Goal: Task Accomplishment & Management: Manage account settings

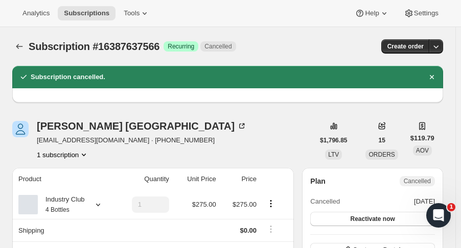
click at [20, 47] on icon "Subscriptions" at bounding box center [19, 46] width 10 height 10
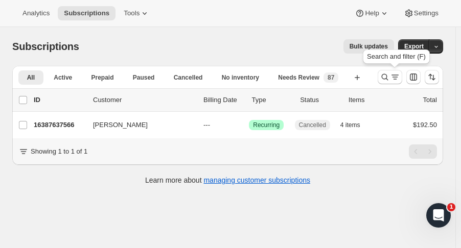
click at [388, 80] on icon "Search and filter results" at bounding box center [384, 77] width 10 height 10
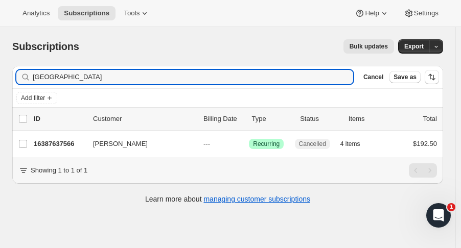
drag, startPoint x: 58, startPoint y: 74, endPoint x: -5, endPoint y: 71, distance: 62.9
click at [0, 71] on html "Analytics Subscriptions Tools Help Settings Skip to content Subscriptions. This…" at bounding box center [230, 124] width 461 height 248
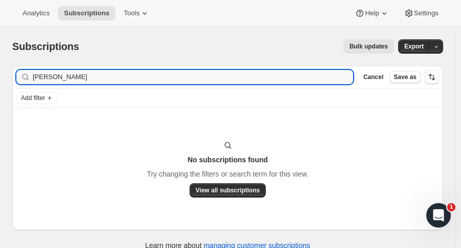
click at [36, 79] on input "[PERSON_NAME]" at bounding box center [193, 77] width 320 height 14
drag, startPoint x: 65, startPoint y: 83, endPoint x: -7, endPoint y: 94, distance: 72.8
click at [0, 94] on html "Analytics Subscriptions Tools Help Settings Skip to content Subscriptions. This…" at bounding box center [230, 124] width 461 height 248
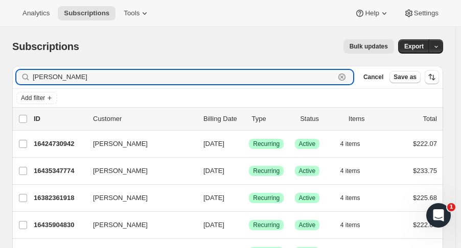
drag, startPoint x: 54, startPoint y: 81, endPoint x: 10, endPoint y: 82, distance: 43.9
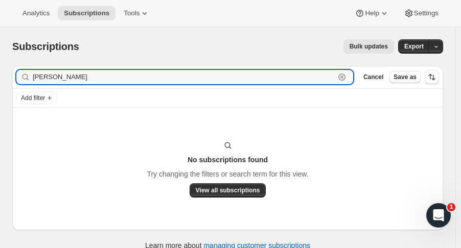
drag, startPoint x: 34, startPoint y: 80, endPoint x: 9, endPoint y: 78, distance: 25.1
click at [9, 78] on div "Filter subscribers [PERSON_NAME] Clear Cancel Save as Add filter No subscriptio…" at bounding box center [223, 159] width 439 height 203
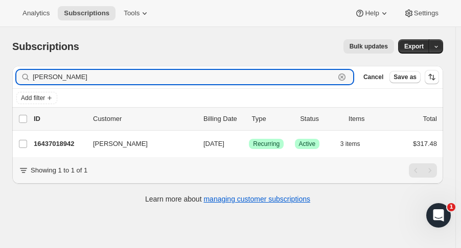
type input "[PERSON_NAME]"
click at [56, 142] on p "16437018942" at bounding box center [59, 144] width 51 height 10
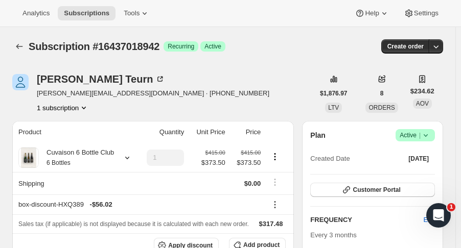
click at [20, 46] on icon "Subscriptions" at bounding box center [19, 46] width 10 height 10
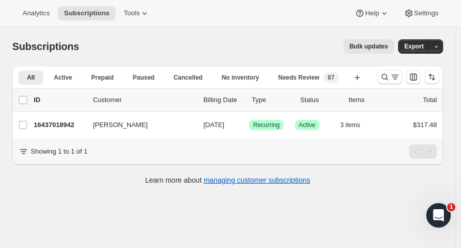
click at [53, 122] on p "16437018942" at bounding box center [59, 125] width 51 height 10
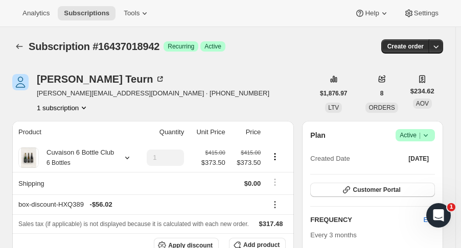
click at [400, 191] on span "Customer Portal" at bounding box center [375, 190] width 47 height 8
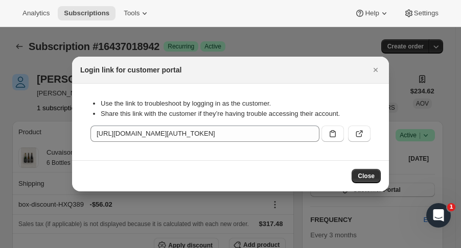
click at [363, 136] on icon ":r4ij:" at bounding box center [359, 134] width 10 height 10
click at [376, 67] on icon "Close" at bounding box center [375, 70] width 10 height 10
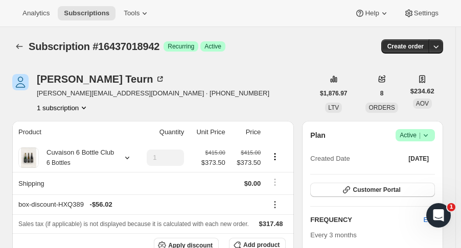
click at [18, 49] on icon "Subscriptions" at bounding box center [19, 46] width 10 height 10
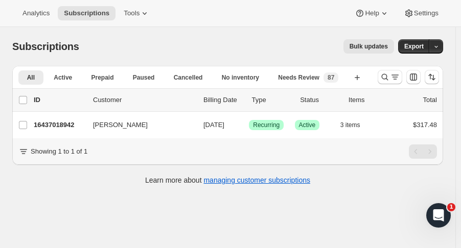
click at [381, 77] on div at bounding box center [407, 77] width 69 height 20
click at [386, 77] on icon "Search and filter results" at bounding box center [384, 77] width 10 height 10
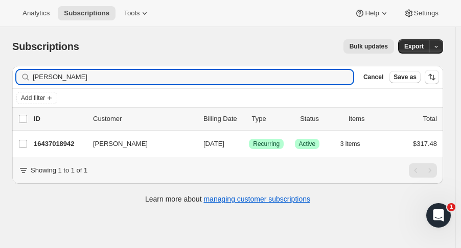
drag, startPoint x: 77, startPoint y: 74, endPoint x: -34, endPoint y: 79, distance: 110.4
click at [0, 79] on html "Analytics Subscriptions Tools Help Settings Skip to content Subscriptions. This…" at bounding box center [230, 124] width 461 height 248
type input "botwin"
click at [60, 144] on p "16373416254" at bounding box center [59, 144] width 51 height 10
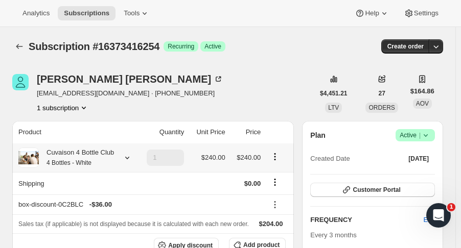
click at [124, 158] on icon at bounding box center [127, 158] width 10 height 10
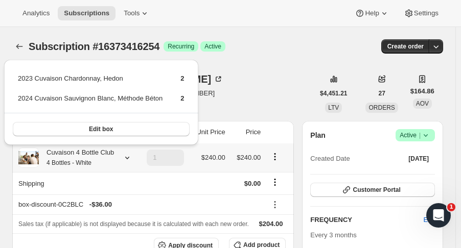
click at [124, 158] on icon at bounding box center [127, 158] width 10 height 10
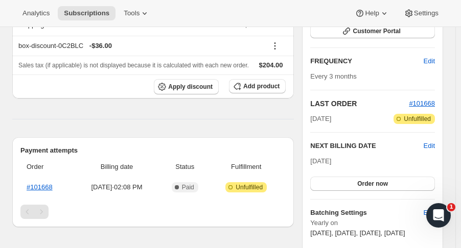
scroll to position [162, 0]
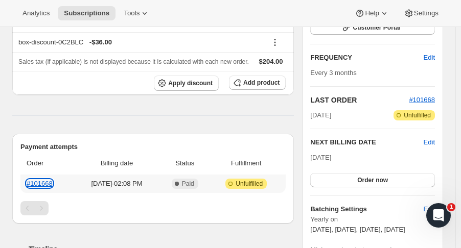
click at [40, 183] on link "#101668" at bounding box center [40, 184] width 26 height 8
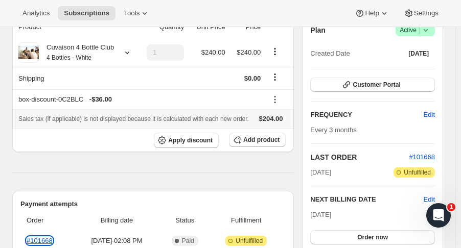
scroll to position [0, 0]
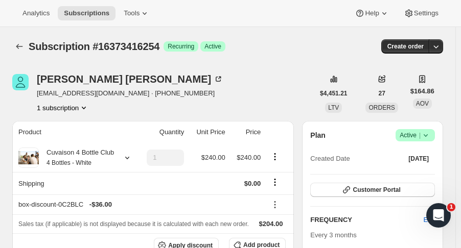
click at [17, 44] on icon "Subscriptions" at bounding box center [19, 46] width 10 height 10
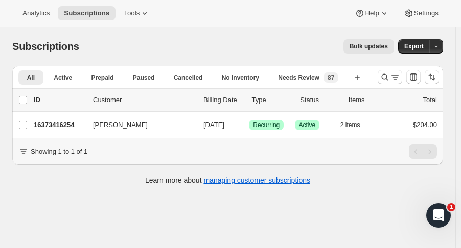
click at [67, 120] on p "16373416254" at bounding box center [59, 125] width 51 height 10
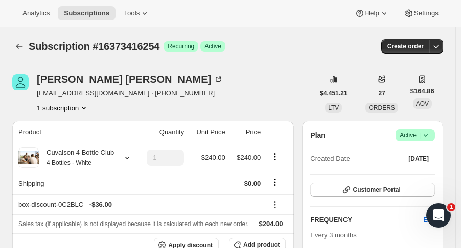
click at [438, 48] on icon "button" at bounding box center [435, 46] width 10 height 10
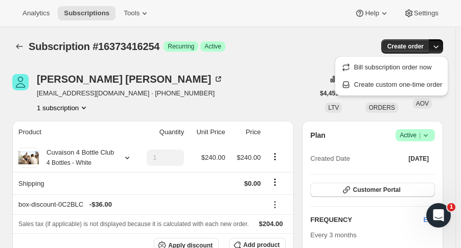
click at [407, 82] on span "Create custom one-time order" at bounding box center [398, 85] width 88 height 8
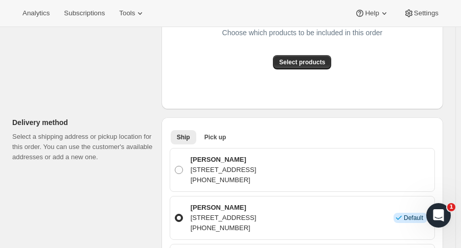
scroll to position [249, 0]
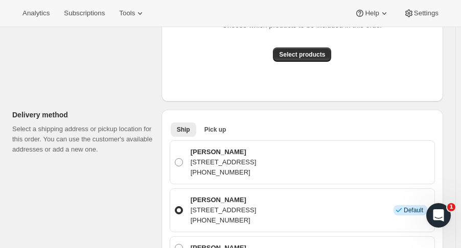
click at [303, 50] on button "Select products" at bounding box center [302, 54] width 58 height 14
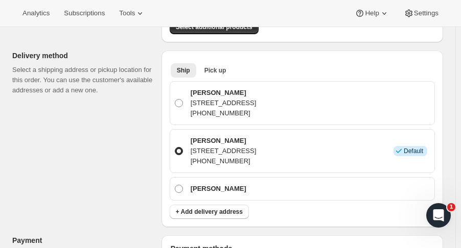
scroll to position [0, 0]
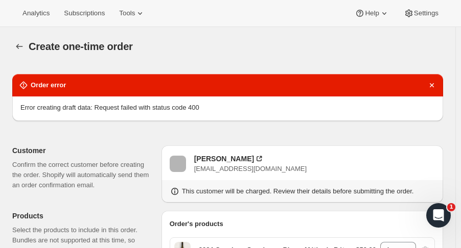
click at [433, 85] on icon "Dismiss notification" at bounding box center [431, 85] width 4 height 4
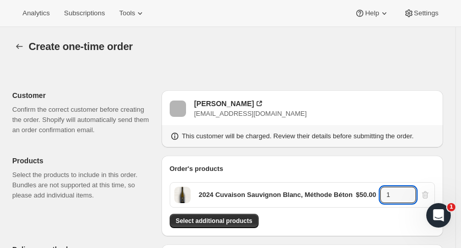
click at [410, 190] on icon at bounding box center [407, 191] width 5 height 3
type input "4"
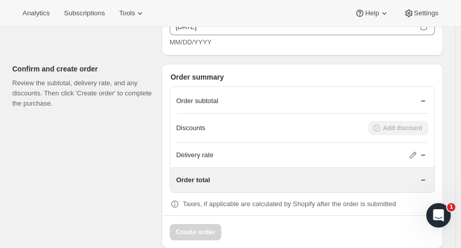
scroll to position [678, 0]
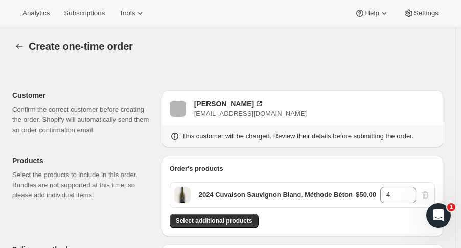
scroll to position [685, 0]
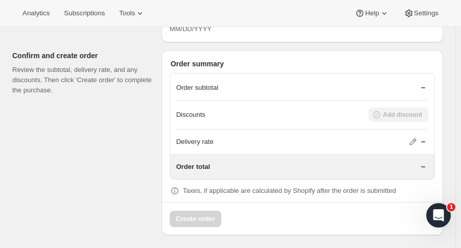
click at [416, 137] on icon at bounding box center [412, 142] width 10 height 10
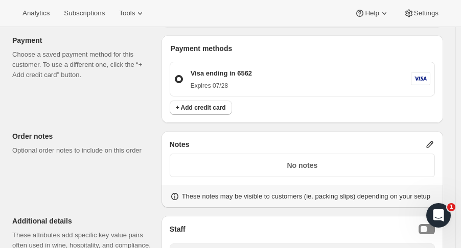
scroll to position [393, 0]
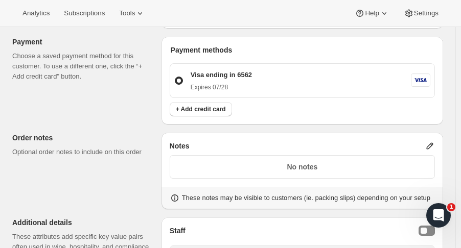
click at [228, 59] on div "Visa ending in 6562 Expires [CREDIT_CARD_DATA]" at bounding box center [302, 80] width 265 height 43
click at [455, 110] on div "Create one-time order. This page is ready Create one-time order Customer Confir…" at bounding box center [227, 88] width 455 height 909
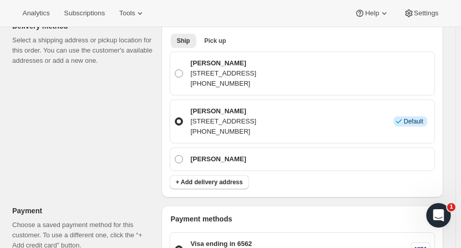
scroll to position [214, 0]
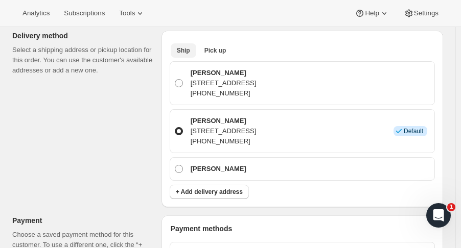
click at [218, 47] on span "Pick up" at bounding box center [215, 50] width 22 height 8
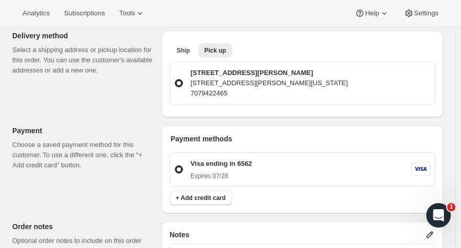
click at [185, 52] on span "Ship" at bounding box center [183, 50] width 13 height 8
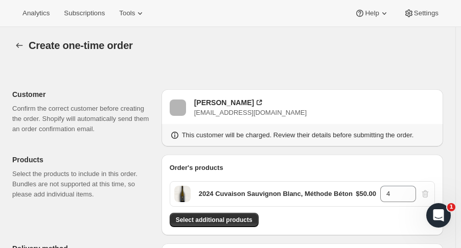
scroll to position [0, 0]
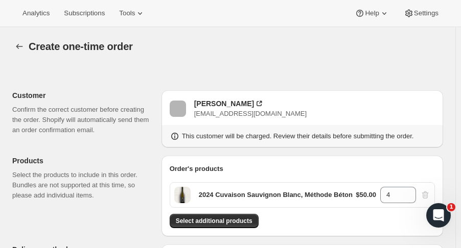
click at [18, 45] on icon "button" at bounding box center [19, 46] width 10 height 10
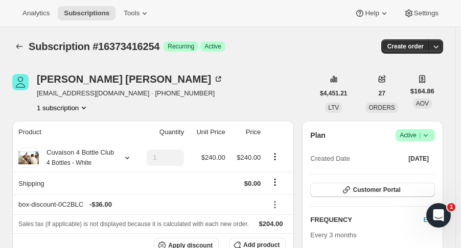
click at [441, 47] on icon "button" at bounding box center [435, 46] width 10 height 10
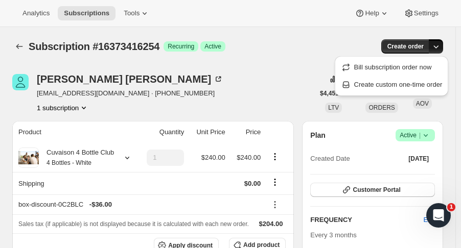
click at [406, 82] on span "Create custom one-time order" at bounding box center [398, 85] width 88 height 8
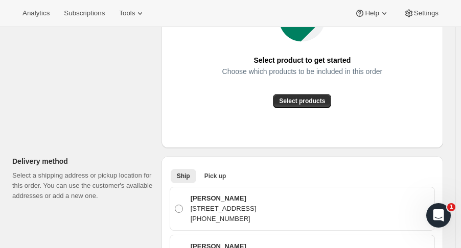
scroll to position [204, 0]
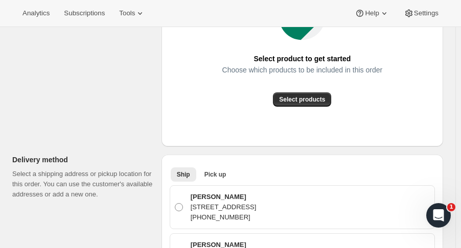
click at [299, 101] on span "Select products" at bounding box center [302, 99] width 46 height 8
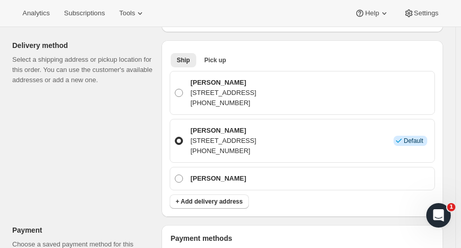
scroll to position [0, 0]
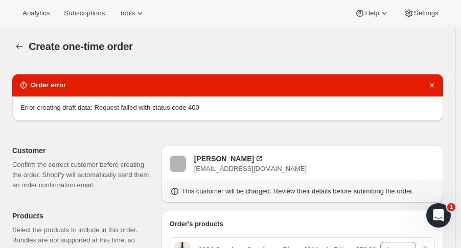
click at [17, 47] on icon "button" at bounding box center [19, 46] width 7 height 5
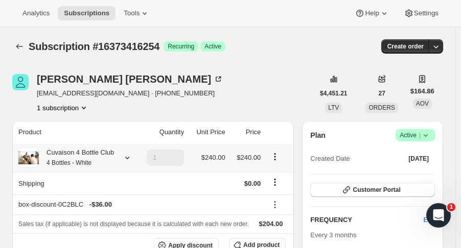
click at [123, 160] on icon at bounding box center [127, 158] width 10 height 10
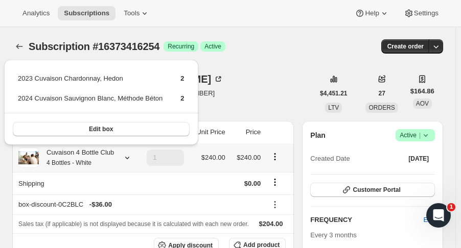
click at [133, 131] on button "Edit box" at bounding box center [101, 129] width 177 height 14
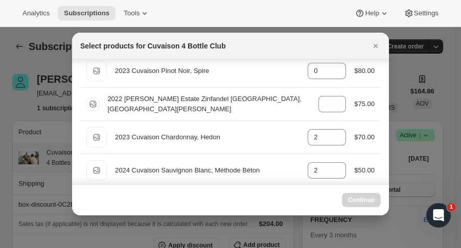
scroll to position [45, 0]
click at [335, 141] on icon ":r56j:" at bounding box center [338, 141] width 10 height 10
type input "2"
select select "gid://shopify/ProductVariant/52115221807422"
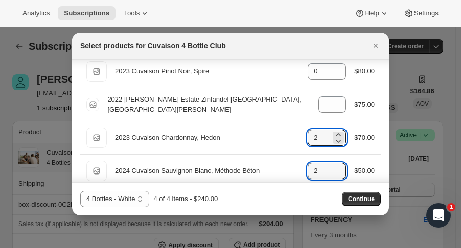
click at [333, 163] on icon ":r56j:" at bounding box center [338, 168] width 10 height 10
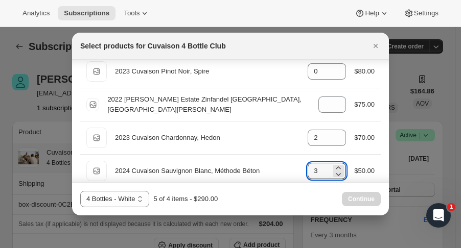
click at [333, 163] on icon ":r56j:" at bounding box center [338, 168] width 10 height 10
type input "4"
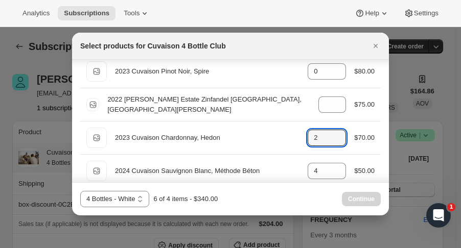
click at [333, 140] on icon ":r56j:" at bounding box center [338, 141] width 10 height 10
type input "0"
click at [353, 192] on button "Continue" at bounding box center [361, 199] width 39 height 14
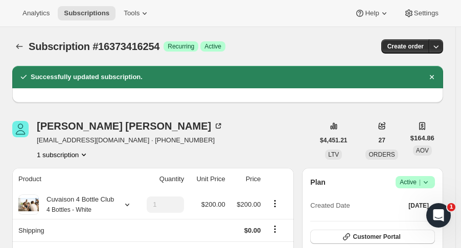
click at [388, 87] on div "Successfully updated subscription." at bounding box center [227, 77] width 430 height 22
click at [422, 137] on span "$164.86" at bounding box center [422, 138] width 24 height 10
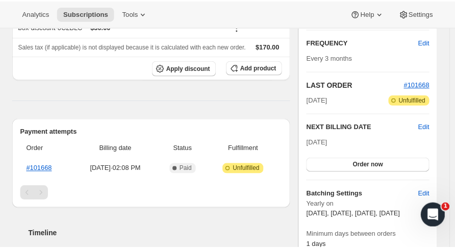
scroll to position [229, 0]
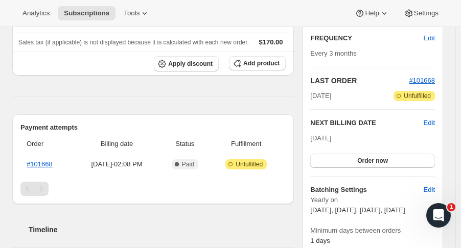
click at [398, 155] on button "Order now" at bounding box center [372, 161] width 125 height 14
click at [402, 157] on button "Click to confirm" at bounding box center [372, 161] width 125 height 14
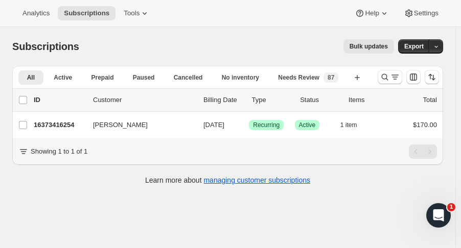
click at [79, 127] on p "16373416254" at bounding box center [59, 125] width 51 height 10
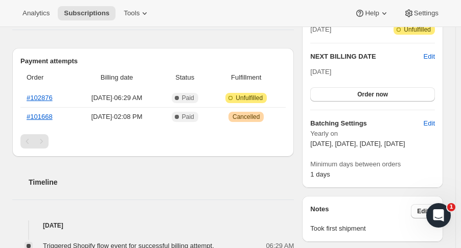
scroll to position [248, 0]
click at [37, 114] on link "#101668" at bounding box center [40, 117] width 26 height 8
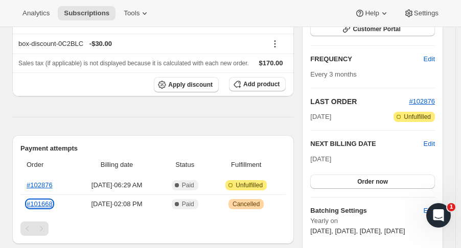
scroll to position [0, 0]
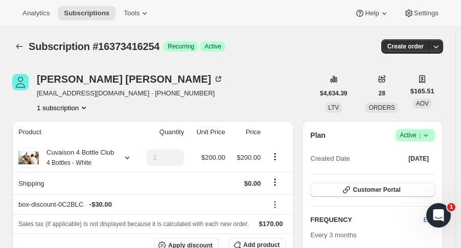
click at [17, 38] on div "Subscription #16373416254. This page is ready Subscription #16373416254 Success…" at bounding box center [227, 46] width 430 height 39
click at [18, 40] on button "Subscriptions" at bounding box center [19, 46] width 14 height 14
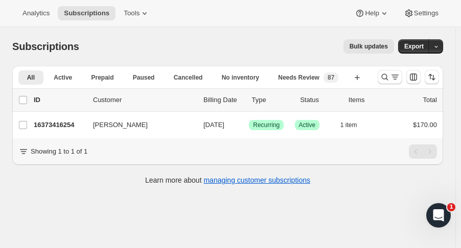
click at [390, 79] on icon "Search and filter results" at bounding box center [384, 77] width 10 height 10
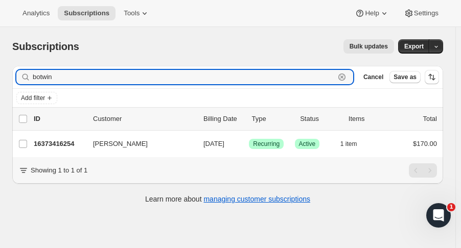
drag, startPoint x: 40, startPoint y: 76, endPoint x: -18, endPoint y: 77, distance: 57.7
click at [0, 77] on html "Analytics Subscriptions Tools Help Settings Skip to content Subscriptions. This…" at bounding box center [230, 124] width 461 height 248
type input "nadia"
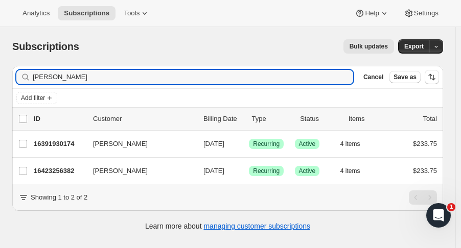
click at [58, 140] on p "16391930174" at bounding box center [59, 144] width 51 height 10
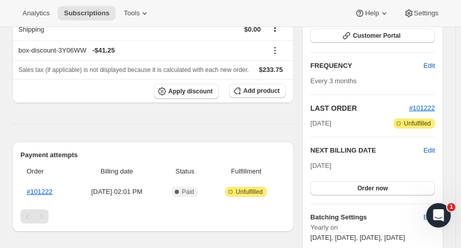
scroll to position [159, 0]
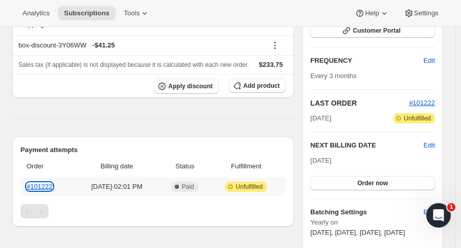
click at [42, 186] on link "#101222" at bounding box center [40, 187] width 26 height 8
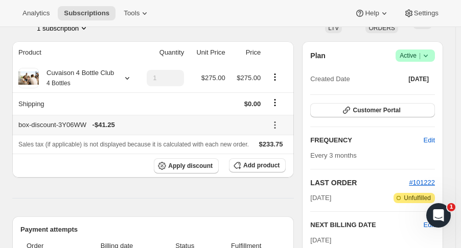
scroll to position [0, 0]
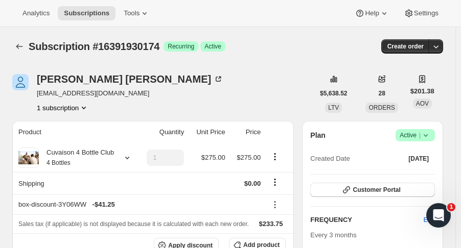
click at [20, 37] on div "Subscription #16391930174. This page is ready Subscription #16391930174 Success…" at bounding box center [227, 46] width 430 height 39
click at [20, 42] on icon "Subscriptions" at bounding box center [19, 46] width 10 height 10
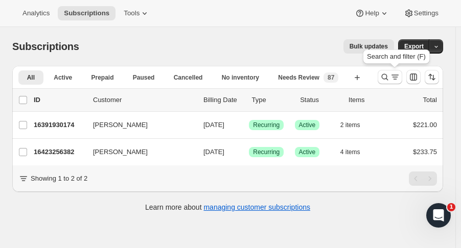
click at [389, 74] on icon "Search and filter results" at bounding box center [384, 77] width 10 height 10
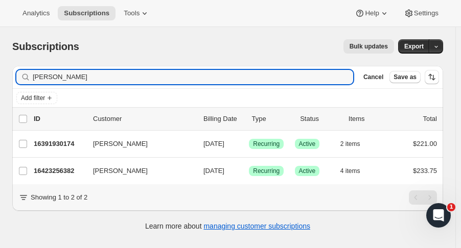
drag, startPoint x: 52, startPoint y: 81, endPoint x: -19, endPoint y: 81, distance: 71.5
click at [0, 81] on html "Analytics Subscriptions Tools Help Settings Skip to content Subscriptions. This…" at bounding box center [230, 124] width 461 height 248
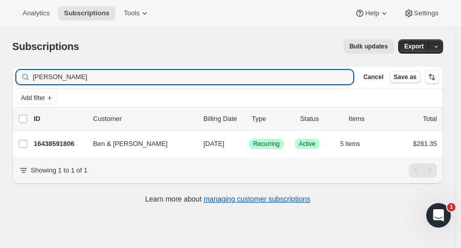
type input "trevino"
click at [77, 139] on p "16438591806" at bounding box center [59, 144] width 51 height 10
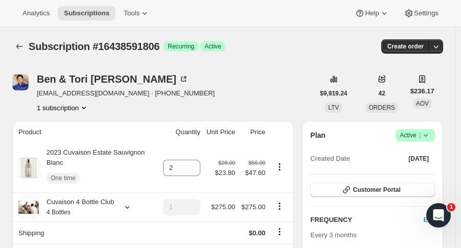
click at [14, 78] on img "Ben & Tori Trevino" at bounding box center [20, 82] width 16 height 16
click at [19, 82] on img "Ben & Tori Trevino" at bounding box center [20, 82] width 16 height 16
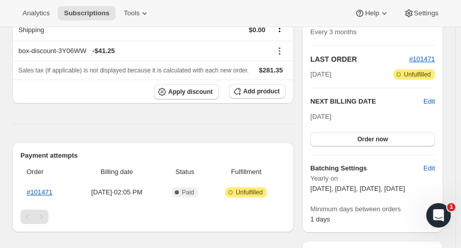
scroll to position [208, 0]
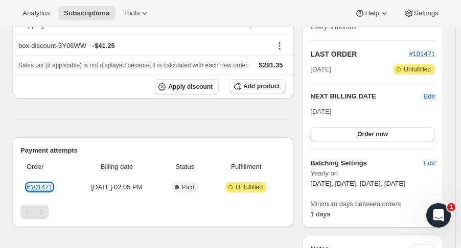
click at [41, 183] on link "#101471" at bounding box center [40, 187] width 26 height 8
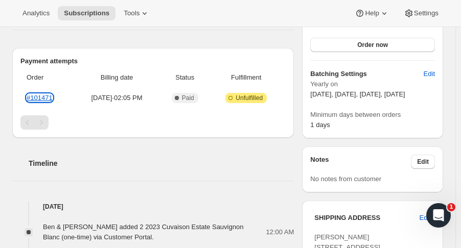
scroll to position [297, 0]
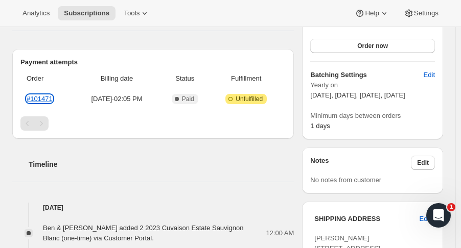
click at [42, 95] on link "#101471" at bounding box center [40, 99] width 26 height 8
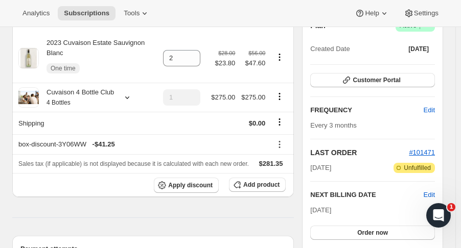
scroll to position [0, 0]
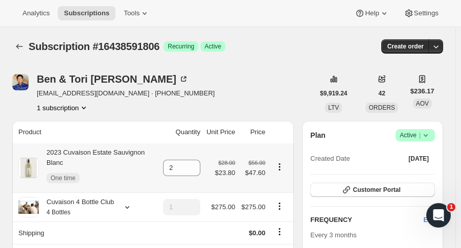
click at [284, 165] on icon "Product actions" at bounding box center [279, 167] width 10 height 10
click at [283, 179] on span "Remove" at bounding box center [276, 182] width 25 height 8
type input "0"
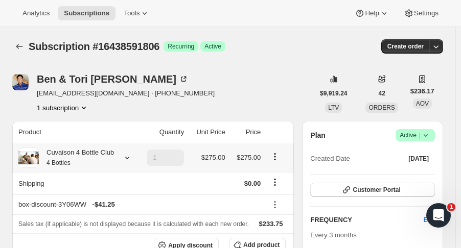
click at [127, 155] on icon at bounding box center [127, 158] width 10 height 10
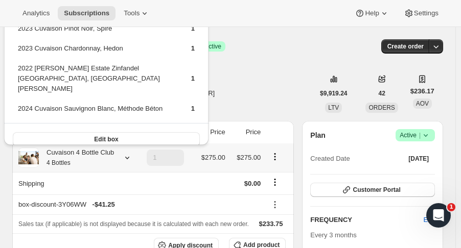
click at [128, 132] on button "Edit box" at bounding box center [106, 139] width 187 height 14
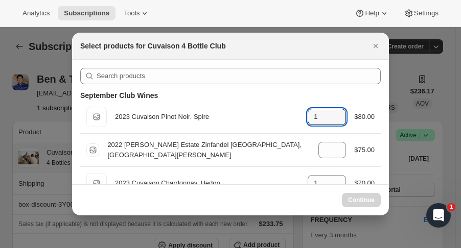
click at [333, 122] on icon ":ria:" at bounding box center [338, 120] width 10 height 10
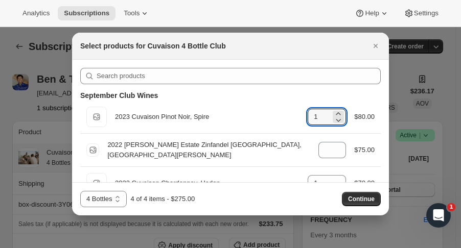
click at [336, 120] on icon ":ria:" at bounding box center [338, 120] width 5 height 3
type input "0"
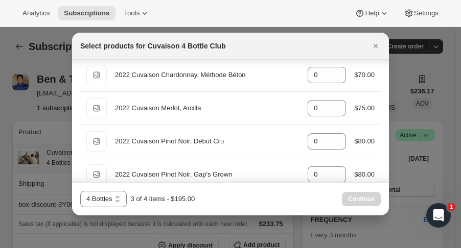
scroll to position [427, 0]
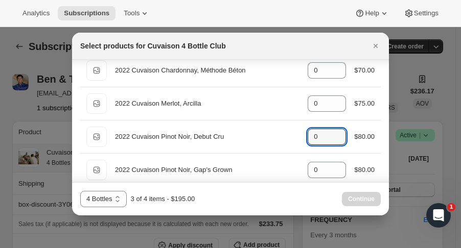
click at [334, 129] on icon ":ria:" at bounding box center [338, 134] width 10 height 10
type input "1"
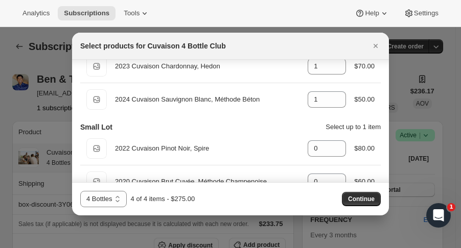
scroll to position [76, 0]
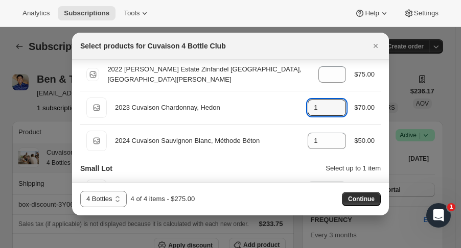
click at [336, 110] on icon ":ria:" at bounding box center [338, 111] width 10 height 10
type input "0"
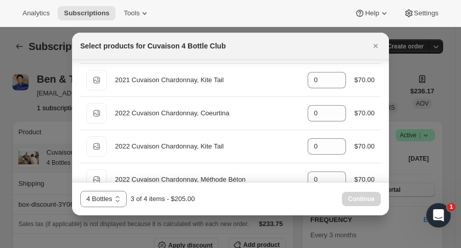
scroll to position [325, 0]
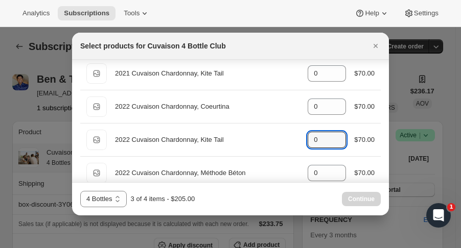
click at [333, 134] on icon ":ria:" at bounding box center [338, 137] width 10 height 10
type input "1"
click at [354, 195] on button "Continue" at bounding box center [361, 199] width 39 height 14
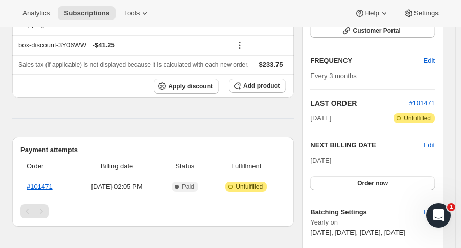
scroll to position [239, 0]
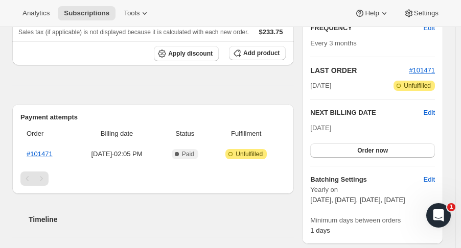
click at [415, 151] on button "Order now" at bounding box center [372, 150] width 125 height 14
click at [416, 150] on button "Click to confirm" at bounding box center [372, 150] width 125 height 14
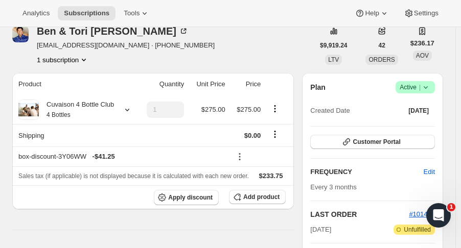
scroll to position [0, 0]
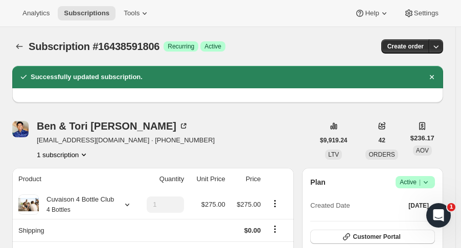
click at [21, 45] on icon "Subscriptions" at bounding box center [19, 46] width 10 height 10
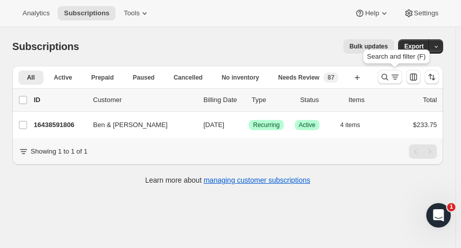
click at [387, 77] on icon "Search and filter results" at bounding box center [384, 77] width 10 height 10
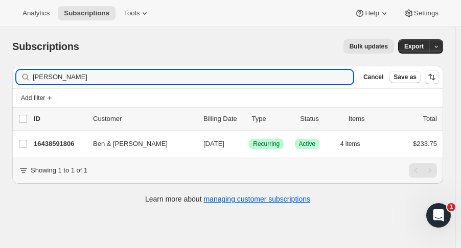
drag, startPoint x: 138, startPoint y: 74, endPoint x: -5, endPoint y: 76, distance: 142.5
click at [0, 76] on html "Analytics Subscriptions Tools Help Settings Skip to content Subscriptions. This…" at bounding box center [230, 124] width 461 height 248
type input "patricia kim"
click at [53, 146] on p "16408084798" at bounding box center [59, 144] width 51 height 10
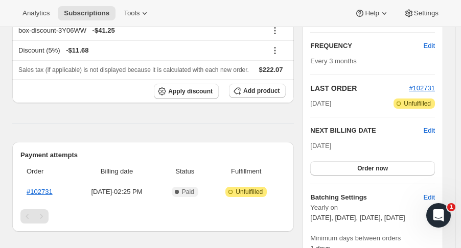
scroll to position [176, 0]
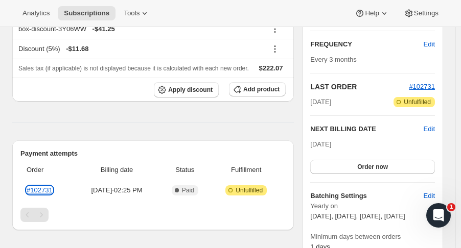
click at [43, 190] on link "#102731" at bounding box center [40, 190] width 26 height 8
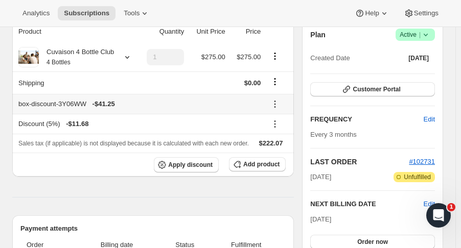
scroll to position [0, 0]
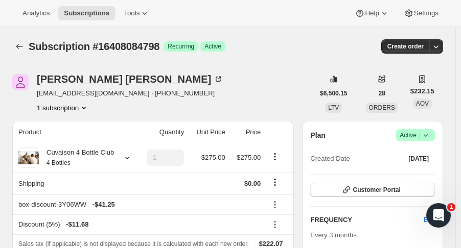
click at [17, 45] on icon "Subscriptions" at bounding box center [19, 46] width 10 height 10
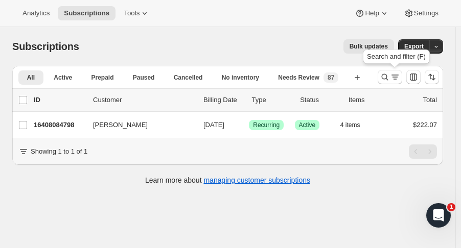
click at [385, 75] on icon "Search and filter results" at bounding box center [384, 77] width 10 height 10
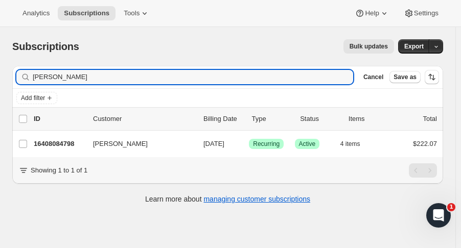
drag, startPoint x: 83, startPoint y: 74, endPoint x: -12, endPoint y: 74, distance: 95.0
click at [0, 74] on html "Analytics Subscriptions Tools Help Settings Skip to content Subscriptions. This…" at bounding box center [230, 124] width 461 height 248
type input "calderon"
click at [47, 139] on p "16386687294" at bounding box center [59, 144] width 51 height 10
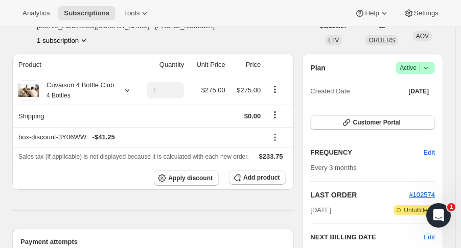
scroll to position [64, 0]
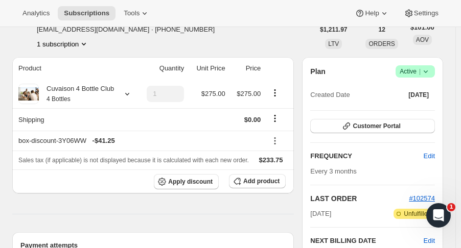
click at [414, 125] on button "Customer Portal" at bounding box center [372, 126] width 125 height 14
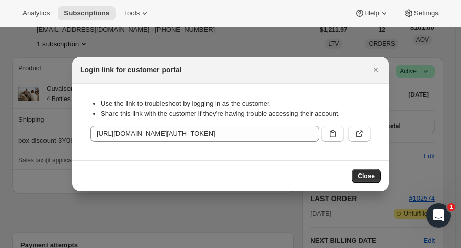
click at [361, 135] on icon ":r123:" at bounding box center [359, 134] width 6 height 6
click at [375, 67] on icon "Close" at bounding box center [375, 70] width 10 height 10
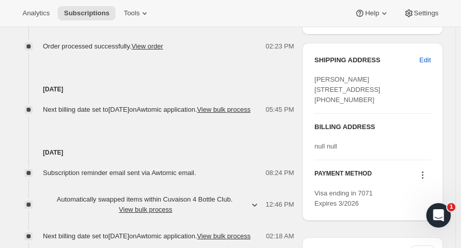
scroll to position [455, 0]
click at [430, 66] on span "Edit" at bounding box center [424, 61] width 11 height 10
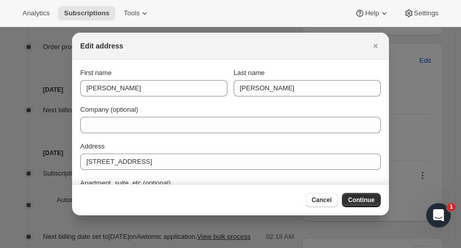
scroll to position [140, 0]
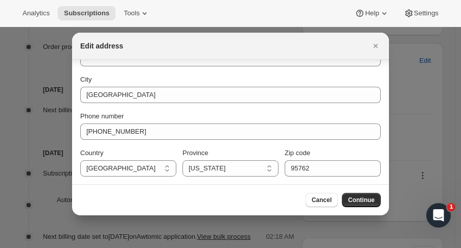
click at [322, 200] on span "Cancel" at bounding box center [321, 200] width 20 height 8
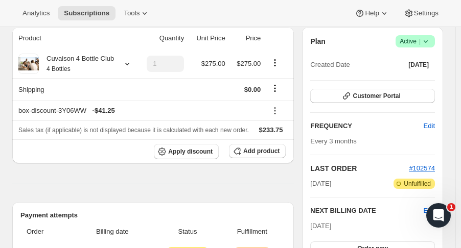
scroll to position [93, 0]
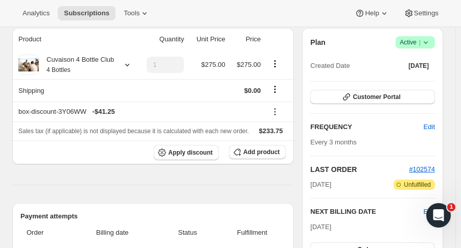
click at [359, 103] on div "Customer Portal" at bounding box center [372, 97] width 125 height 15
click at [357, 96] on button "Customer Portal" at bounding box center [372, 97] width 125 height 14
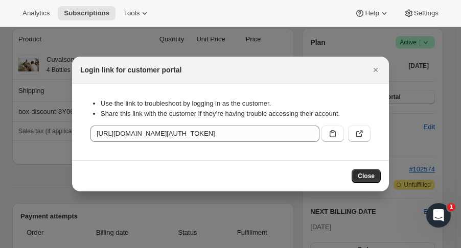
scroll to position [0, 0]
click at [359, 134] on icon ":r123:" at bounding box center [360, 133] width 4 height 4
click at [370, 74] on icon "Close" at bounding box center [375, 70] width 10 height 10
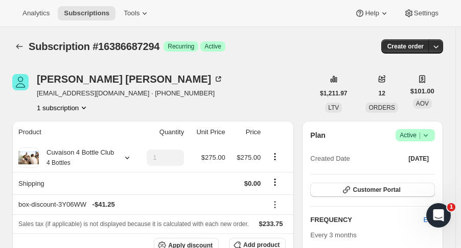
click at [14, 47] on button "Subscriptions" at bounding box center [19, 46] width 14 height 14
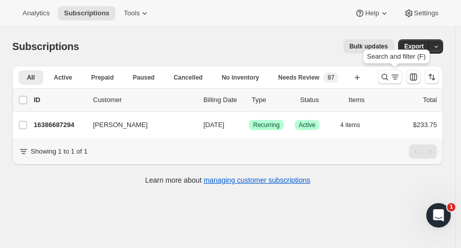
click at [388, 80] on icon "Search and filter results" at bounding box center [384, 77] width 10 height 10
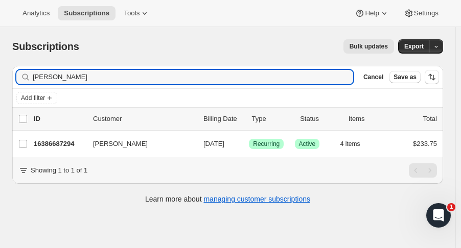
drag, startPoint x: 88, startPoint y: 81, endPoint x: 1, endPoint y: 78, distance: 87.9
click at [1, 78] on div "Subscriptions. This page is ready Subscriptions Bulk updates More actions Bulk …" at bounding box center [227, 120] width 455 height 187
type input "luv2tra"
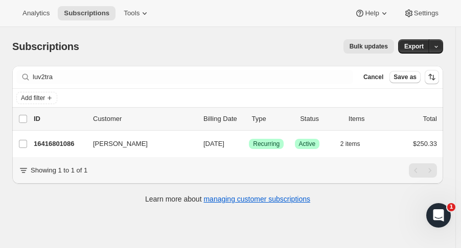
click at [68, 141] on p "16416801086" at bounding box center [59, 144] width 51 height 10
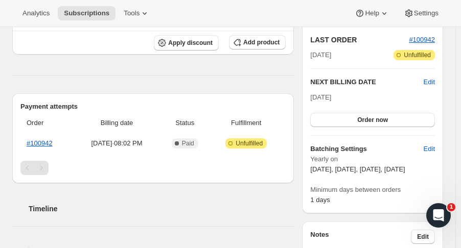
scroll to position [224, 0]
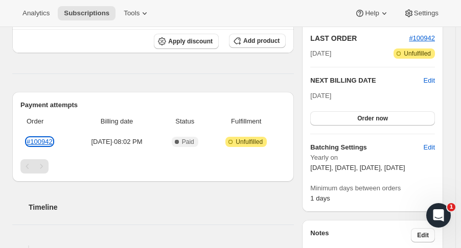
click at [43, 140] on link "#100942" at bounding box center [40, 142] width 26 height 8
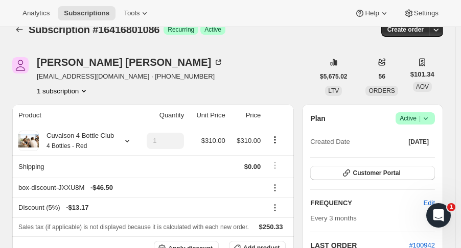
scroll to position [0, 0]
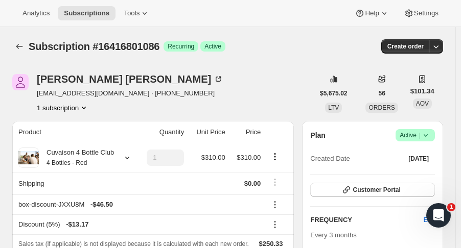
click at [15, 45] on icon "Subscriptions" at bounding box center [19, 46] width 10 height 10
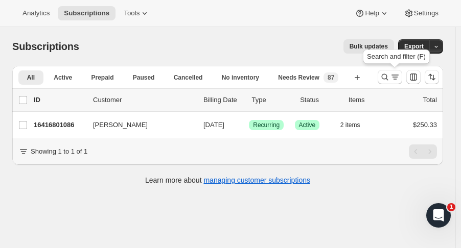
click at [387, 79] on icon "Search and filter results" at bounding box center [384, 77] width 10 height 10
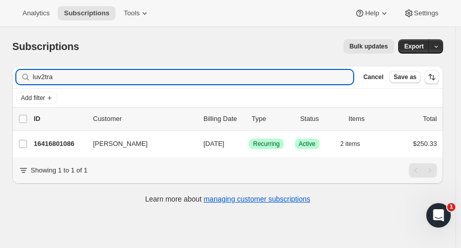
drag, startPoint x: 88, startPoint y: 83, endPoint x: -20, endPoint y: 85, distance: 108.8
click at [0, 85] on html "Analytics Subscriptions Tools Help Settings Skip to content Subscriptions. This…" at bounding box center [230, 124] width 461 height 248
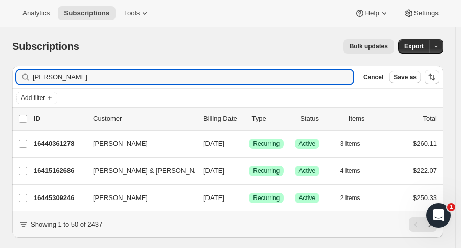
type input "marvin"
click at [66, 170] on p "16415162686" at bounding box center [59, 171] width 51 height 10
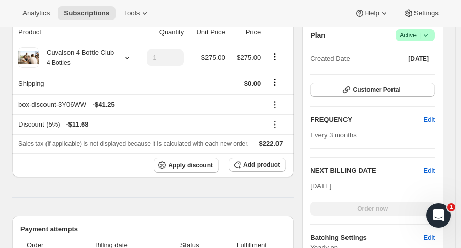
scroll to position [192, 0]
click at [433, 170] on span "Edit" at bounding box center [428, 170] width 11 height 10
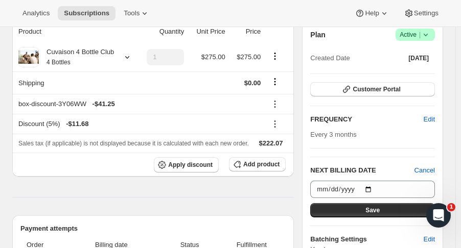
click at [433, 170] on span "Cancel" at bounding box center [424, 170] width 20 height 10
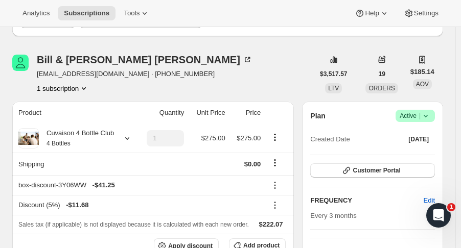
scroll to position [0, 0]
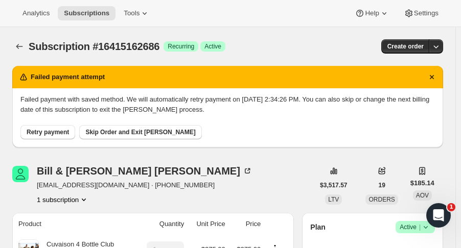
click at [140, 130] on span "Skip Order and Exit Dunning" at bounding box center [140, 132] width 110 height 8
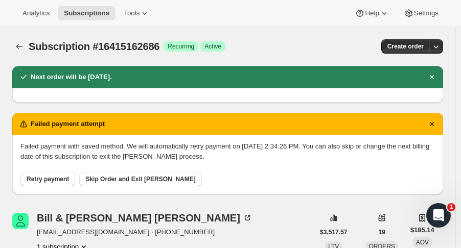
click at [19, 42] on icon "Subscriptions" at bounding box center [19, 46] width 10 height 10
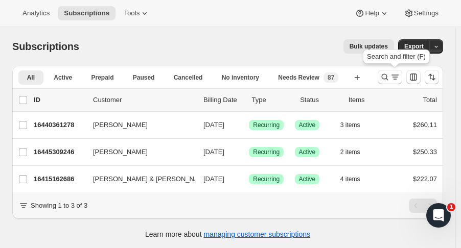
click at [390, 76] on icon "Search and filter results" at bounding box center [384, 77] width 10 height 10
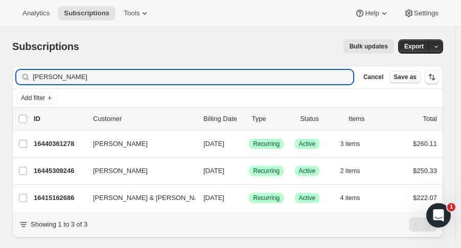
drag, startPoint x: 27, startPoint y: 76, endPoint x: -32, endPoint y: 74, distance: 58.7
click at [0, 74] on html "Analytics Subscriptions Tools Help Settings Skip to content Subscriptions. This…" at bounding box center [230, 124] width 461 height 248
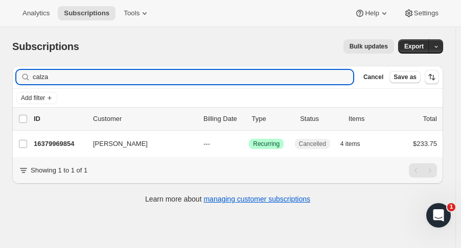
type input "calza"
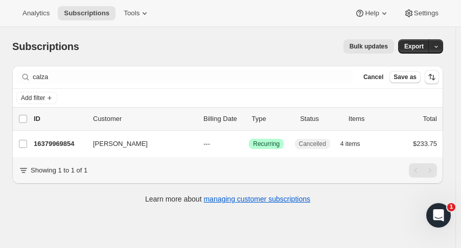
click at [51, 143] on p "16379969854" at bounding box center [59, 144] width 51 height 10
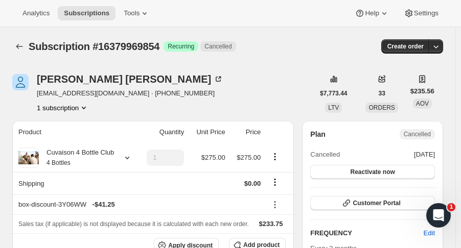
click at [14, 44] on button "Subscriptions" at bounding box center [19, 46] width 14 height 14
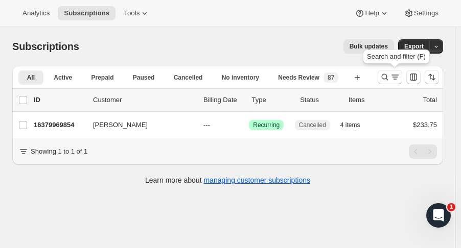
click at [389, 81] on icon "Search and filter results" at bounding box center [384, 77] width 10 height 10
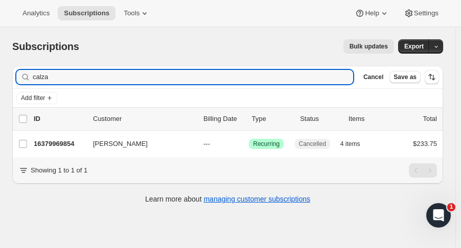
drag, startPoint x: 25, startPoint y: 82, endPoint x: -20, endPoint y: 87, distance: 45.2
click at [0, 87] on html "Analytics Subscriptions Tools Help Settings Skip to content Subscriptions. This…" at bounding box center [230, 124] width 461 height 248
type input "jamroz"
click at [57, 141] on p "16405135678" at bounding box center [59, 144] width 51 height 10
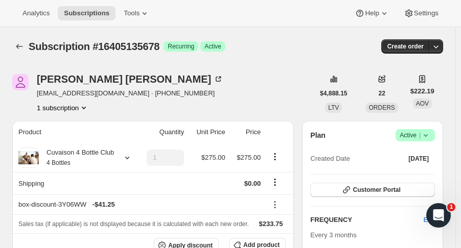
click at [429, 131] on icon at bounding box center [425, 135] width 10 height 10
click at [422, 173] on span "Cancel subscription" at bounding box center [421, 172] width 58 height 8
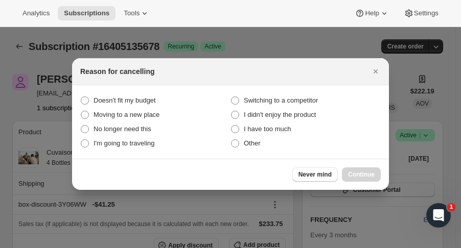
click at [151, 115] on span "Moving to a new place" at bounding box center [126, 115] width 66 height 8
click at [81, 111] on place "Moving to a new place" at bounding box center [81, 111] width 1 height 1
radio place "true"
click at [350, 174] on span "Continue" at bounding box center [361, 175] width 27 height 8
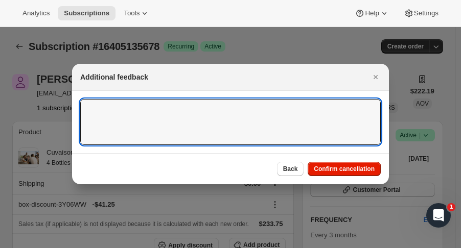
click at [228, 112] on textarea ":r1p0:" at bounding box center [230, 122] width 300 height 46
type textarea "out of country"
click at [347, 172] on span "Confirm cancellation" at bounding box center [344, 169] width 61 height 8
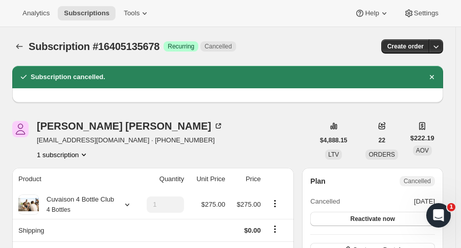
click at [25, 46] on button "Subscriptions" at bounding box center [19, 46] width 14 height 14
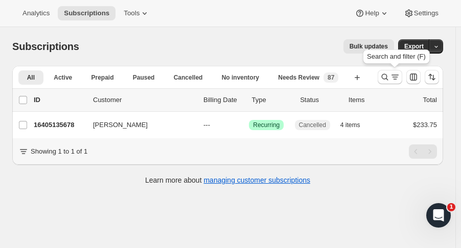
click at [387, 79] on icon "Search and filter results" at bounding box center [384, 77] width 10 height 10
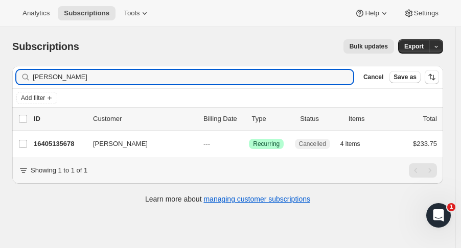
drag, startPoint x: 65, startPoint y: 79, endPoint x: -47, endPoint y: 82, distance: 111.9
click at [0, 82] on html "Analytics Subscriptions Tools Help Settings Skip to content Subscriptions. This…" at bounding box center [230, 124] width 461 height 248
type input "ted san"
click at [56, 140] on p "16453894462" at bounding box center [59, 144] width 51 height 10
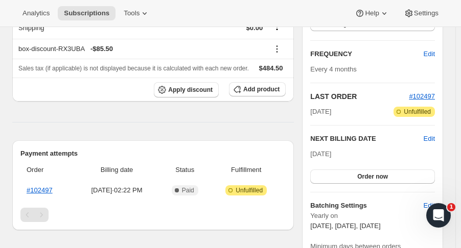
scroll to position [179, 0]
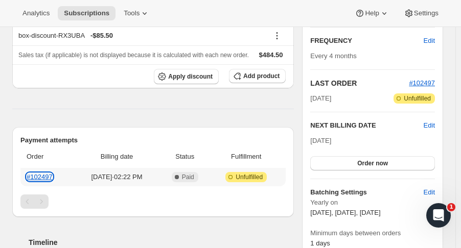
click at [52, 173] on link "#102497" at bounding box center [40, 177] width 26 height 8
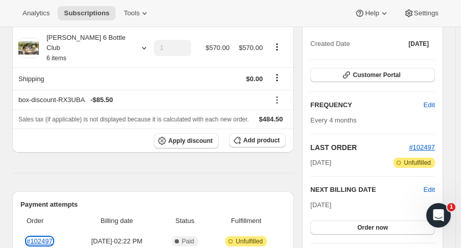
scroll to position [0, 0]
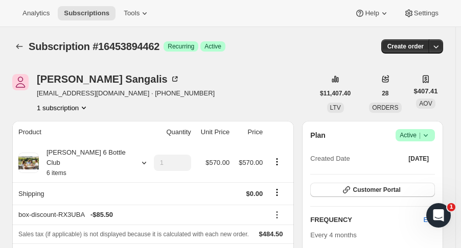
click at [20, 43] on icon "Subscriptions" at bounding box center [19, 46] width 10 height 10
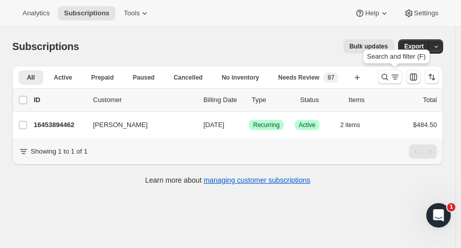
click at [389, 78] on icon "Search and filter results" at bounding box center [384, 77] width 10 height 10
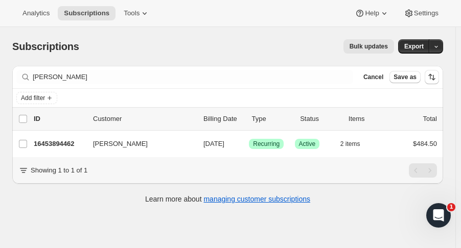
drag, startPoint x: 81, startPoint y: 69, endPoint x: 17, endPoint y: 75, distance: 63.5
click at [17, 75] on div "Filter subscribers ted san Clear Cancel Save as" at bounding box center [227, 77] width 430 height 22
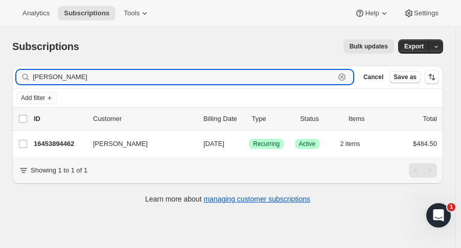
click at [50, 83] on input "ted san" at bounding box center [184, 77] width 302 height 14
drag, startPoint x: 59, startPoint y: 82, endPoint x: 28, endPoint y: 78, distance: 31.0
click at [28, 78] on div "ted san Clear" at bounding box center [184, 77] width 336 height 14
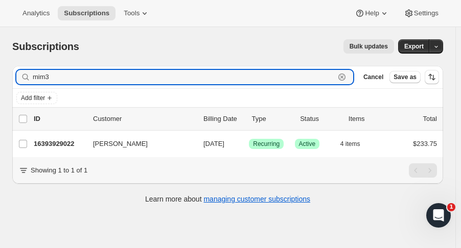
type input "mim3"
click at [71, 142] on p "16393929022" at bounding box center [59, 144] width 51 height 10
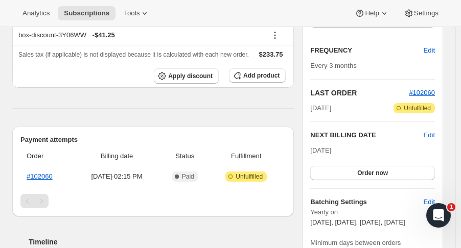
scroll to position [171, 0]
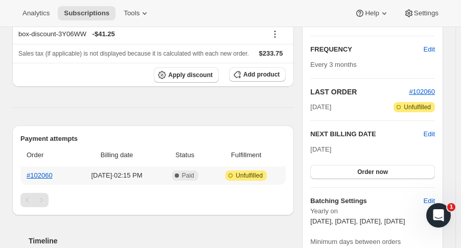
click at [45, 168] on th "#102060" at bounding box center [46, 175] width 53 height 18
click at [45, 173] on link "#102060" at bounding box center [40, 176] width 26 height 8
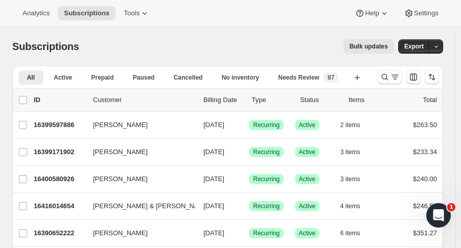
click at [389, 77] on icon "Search and filter results" at bounding box center [384, 77] width 10 height 10
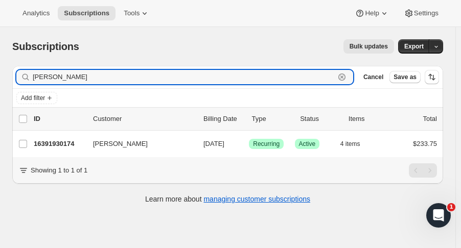
type input "espinoza"
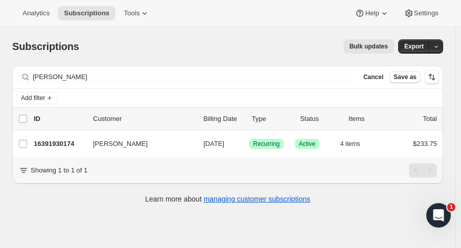
click at [57, 144] on p "16391930174" at bounding box center [59, 144] width 51 height 10
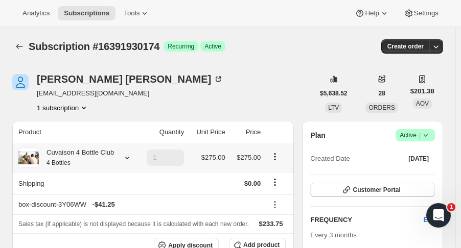
click at [123, 155] on icon at bounding box center [127, 158] width 10 height 10
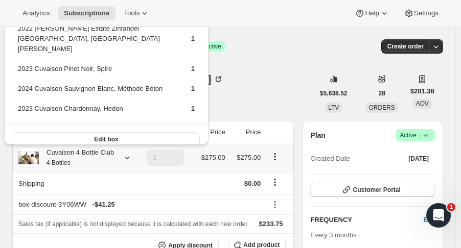
click at [133, 132] on button "Edit box" at bounding box center [106, 139] width 187 height 14
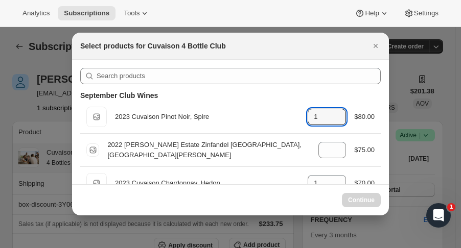
click at [337, 109] on icon ":re6:" at bounding box center [338, 114] width 10 height 10
click at [336, 111] on icon ":re6:" at bounding box center [338, 114] width 10 height 10
click at [340, 109] on div "1" at bounding box center [326, 117] width 38 height 16
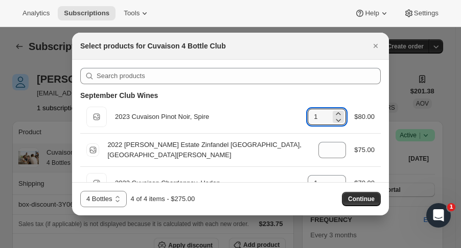
click at [336, 109] on icon ":re6:" at bounding box center [338, 114] width 10 height 10
type input "2"
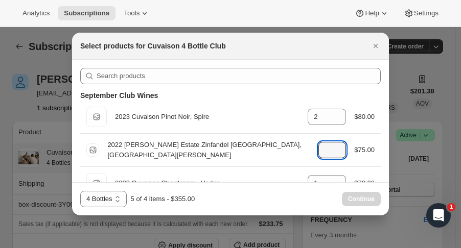
click at [333, 155] on icon ":re6:" at bounding box center [338, 153] width 10 height 10
type input "0"
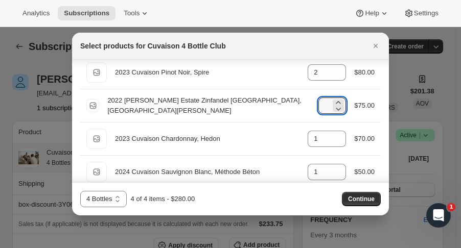
scroll to position [63, 0]
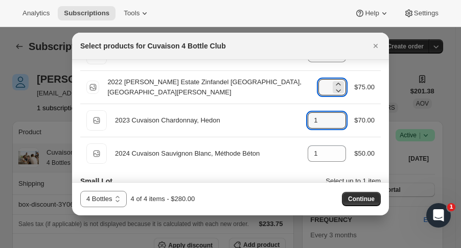
click at [333, 127] on icon ":re6:" at bounding box center [338, 123] width 10 height 10
type input "0"
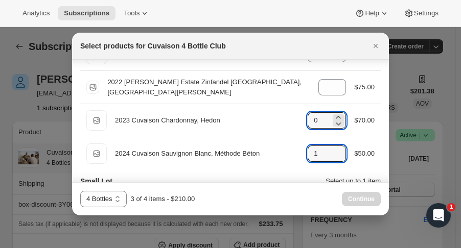
click at [333, 147] on icon ":re6:" at bounding box center [338, 151] width 10 height 10
type input "2"
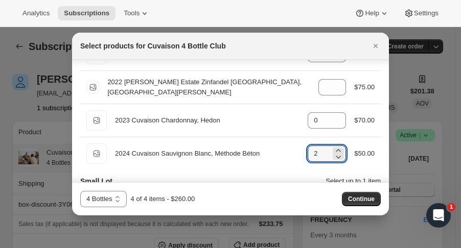
click at [359, 200] on span "Continue" at bounding box center [361, 199] width 27 height 8
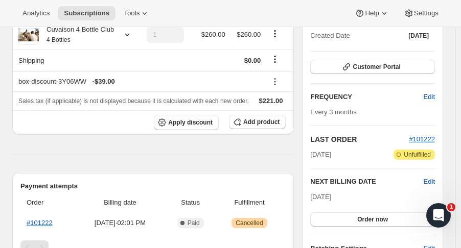
scroll to position [175, 0]
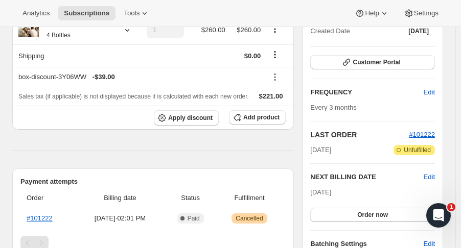
click at [378, 213] on span "Order now" at bounding box center [372, 215] width 31 height 8
click at [378, 213] on span "Click to confirm" at bounding box center [372, 215] width 46 height 8
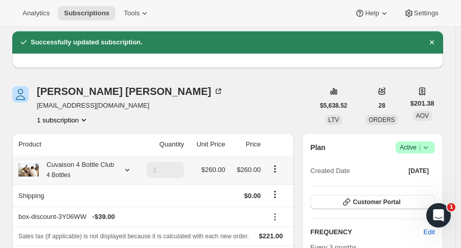
scroll to position [0, 0]
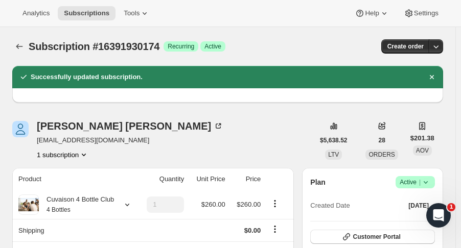
click at [23, 55] on div "Subscription #16391930174. This page is ready Subscription #16391930174 Success…" at bounding box center [227, 46] width 430 height 39
click at [20, 52] on button "Subscriptions" at bounding box center [19, 46] width 14 height 14
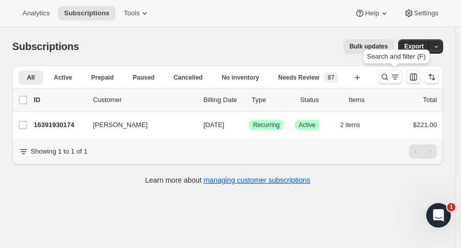
click at [389, 77] on icon "Search and filter results" at bounding box center [384, 77] width 10 height 10
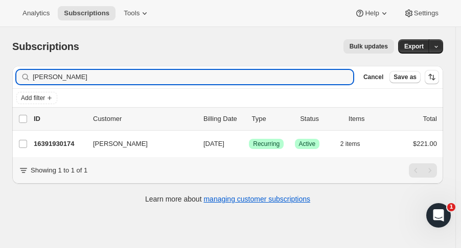
drag, startPoint x: 71, startPoint y: 78, endPoint x: -21, endPoint y: 83, distance: 93.0
click at [0, 83] on html "Analytics Subscriptions Tools Help Settings Skip to content Subscriptions. This…" at bounding box center [230, 124] width 461 height 248
type input "tahira"
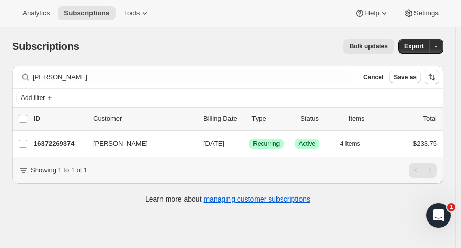
click at [52, 139] on p "16372269374" at bounding box center [59, 144] width 51 height 10
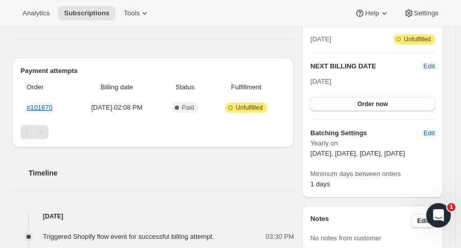
scroll to position [238, 0]
